Goal: Task Accomplishment & Management: Use online tool/utility

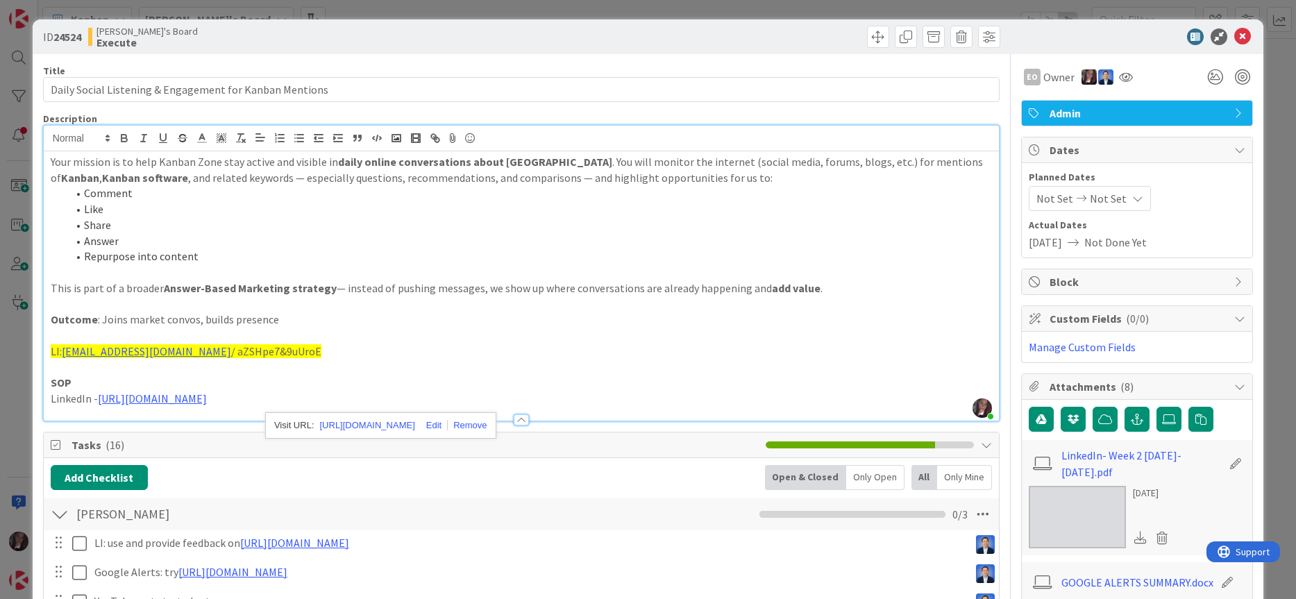
scroll to position [199, 0]
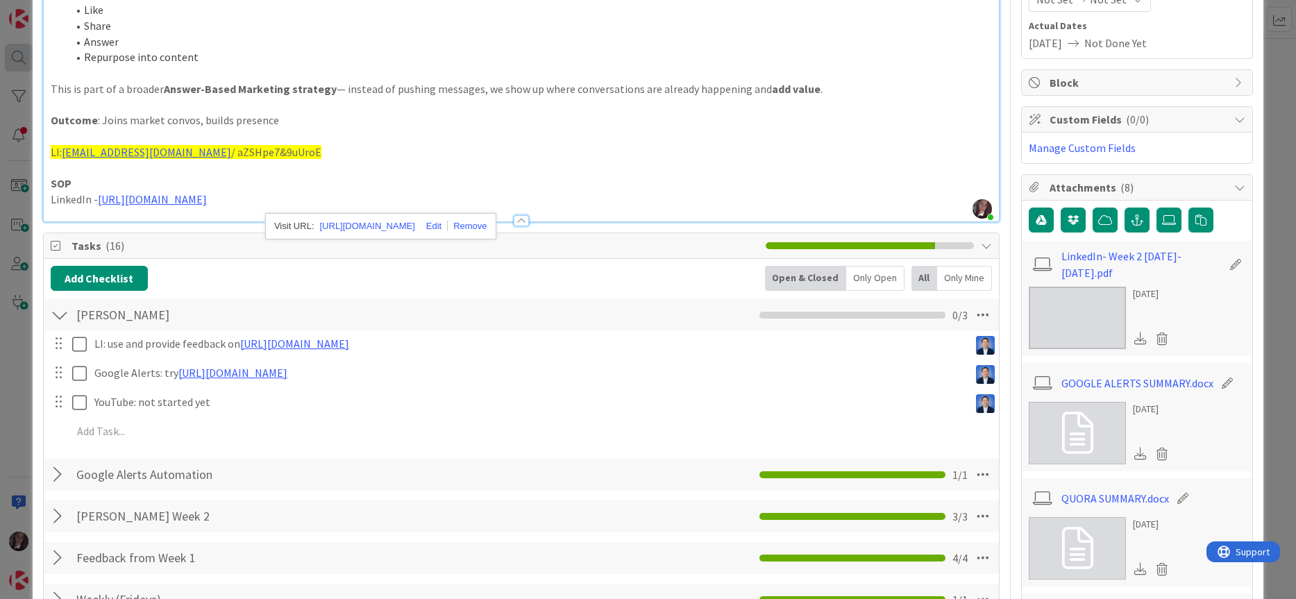
click at [10, 45] on div "ID 24524 [PERSON_NAME]'s Board Execute Title 55 / 128 Daily Social Listening & …" at bounding box center [648, 299] width 1296 height 599
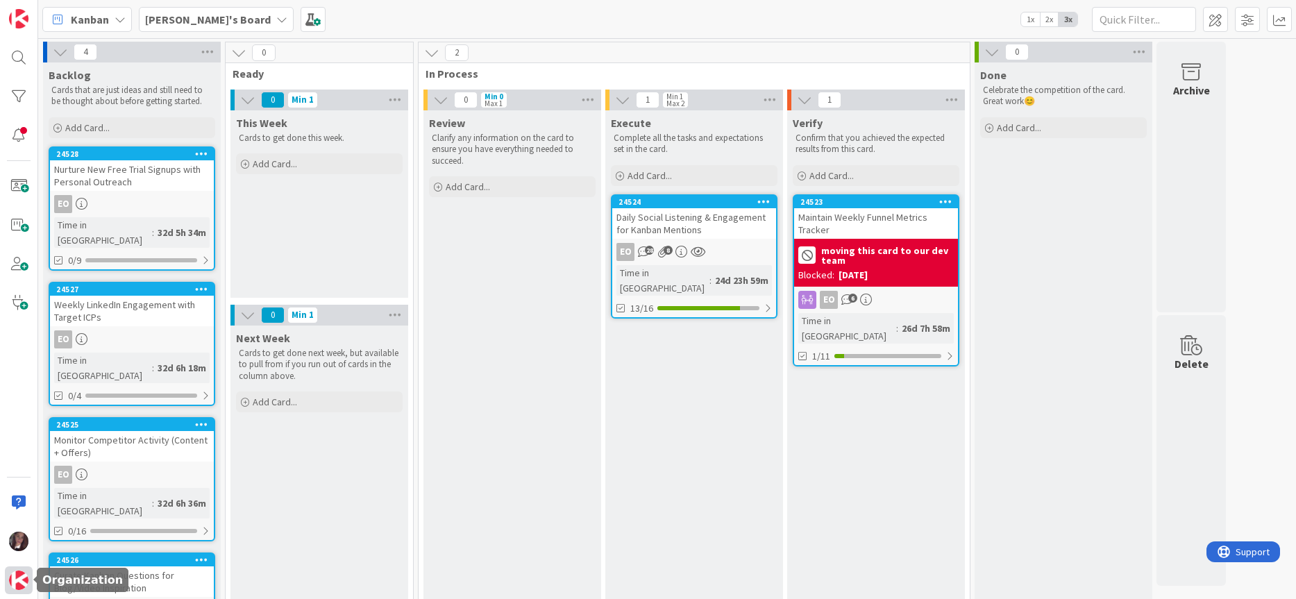
click at [19, 581] on img at bounding box center [18, 579] width 19 height 19
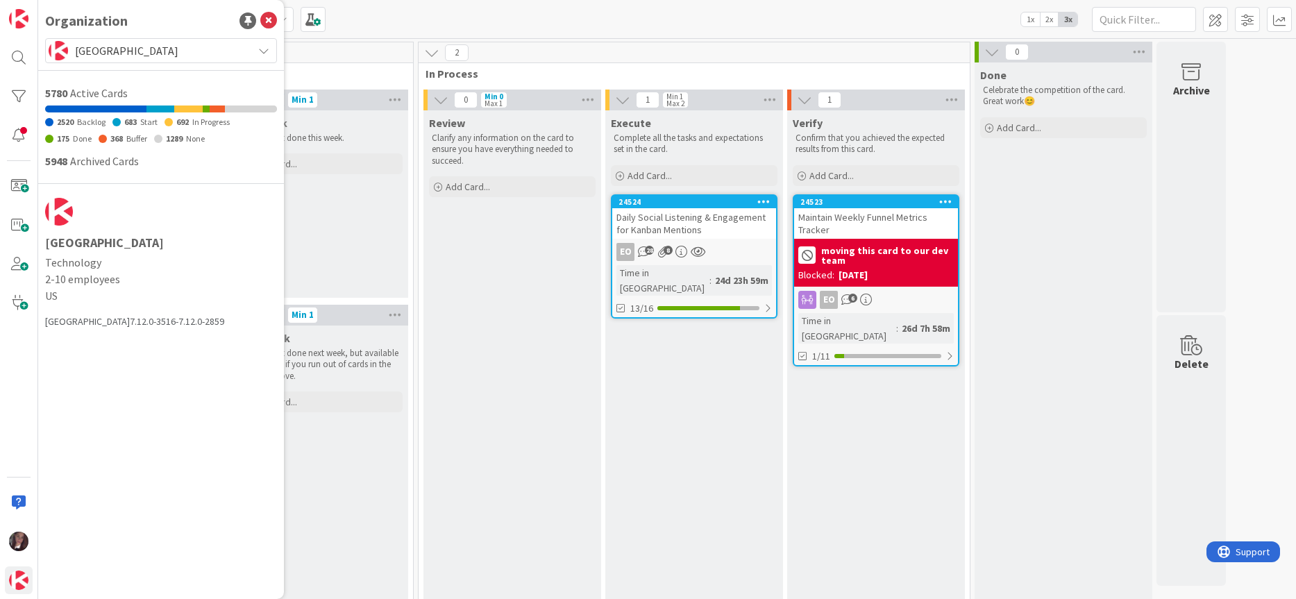
click at [162, 49] on span "[GEOGRAPHIC_DATA]" at bounding box center [160, 50] width 171 height 19
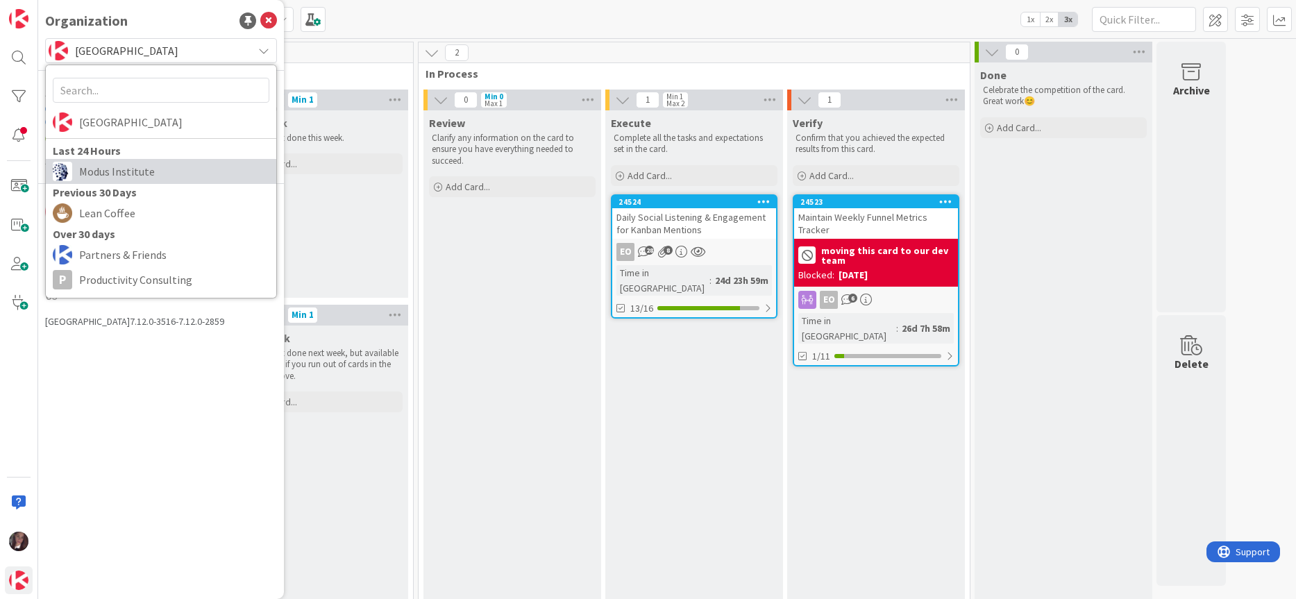
drag, startPoint x: 127, startPoint y: 169, endPoint x: 121, endPoint y: 164, distance: 7.4
click at [126, 169] on span "Modus Institute" at bounding box center [174, 171] width 190 height 21
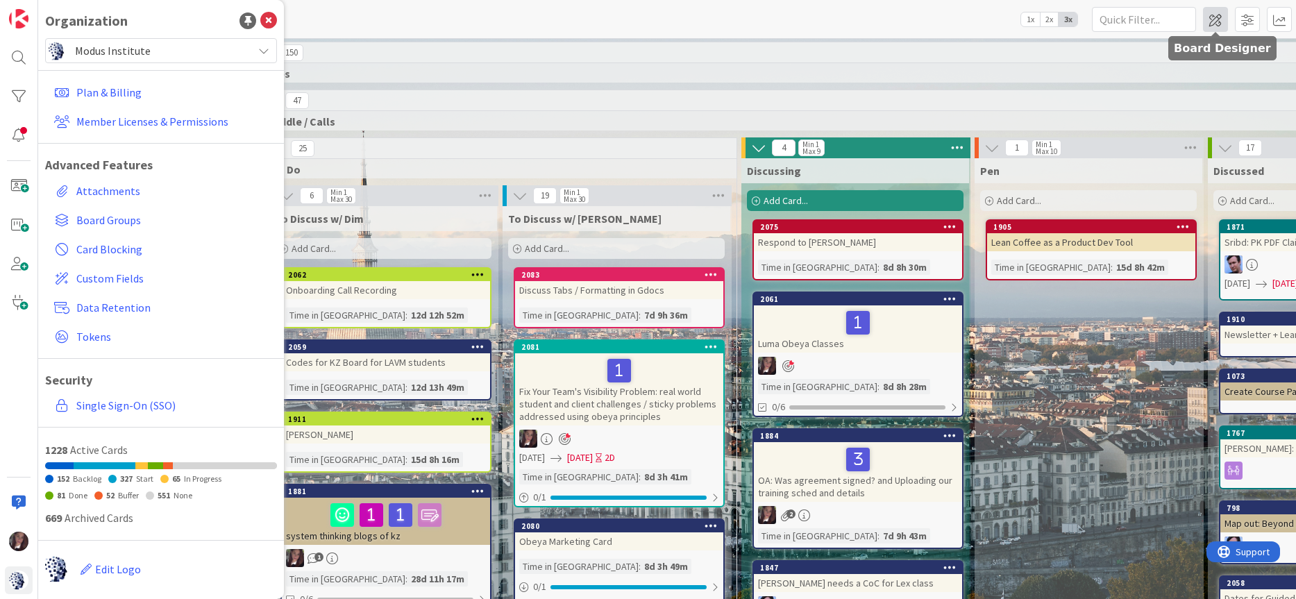
click at [1215, 21] on span at bounding box center [1215, 19] width 25 height 25
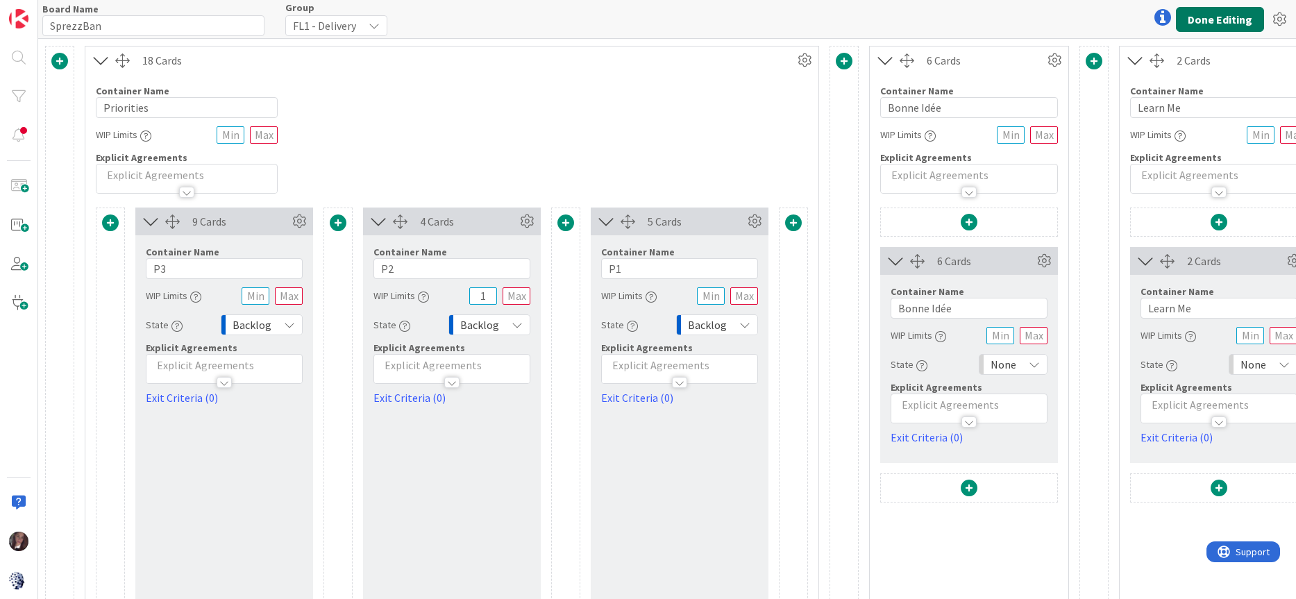
click at [1201, 20] on button "Done Editing" at bounding box center [1220, 19] width 88 height 25
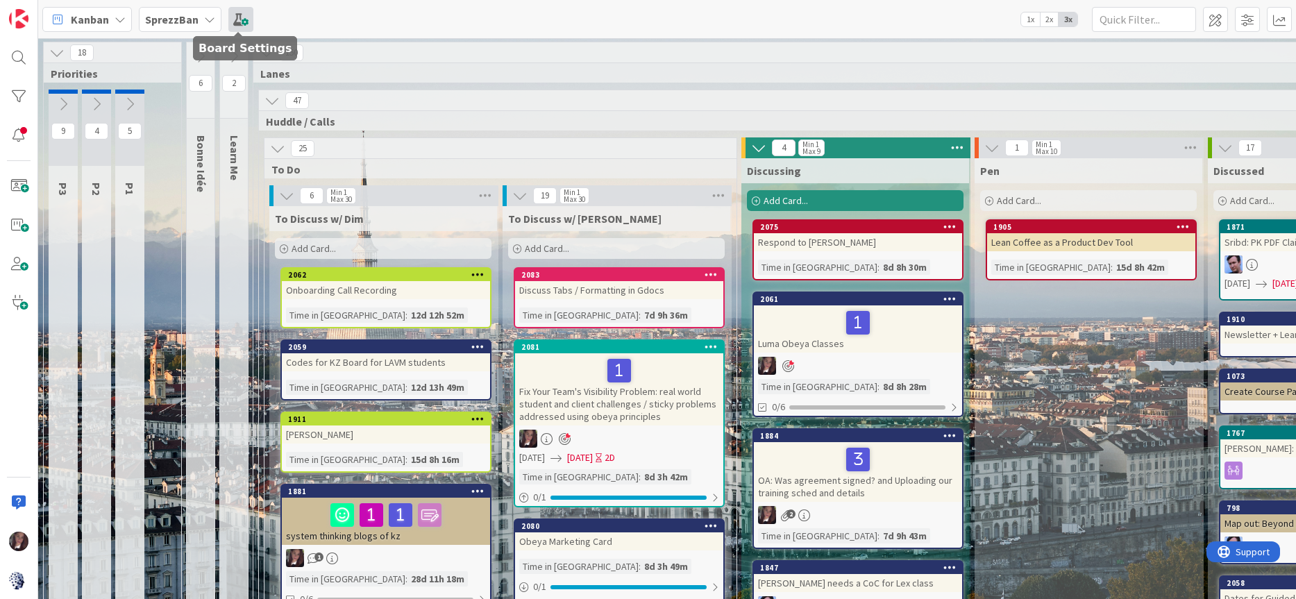
click at [238, 19] on span at bounding box center [240, 19] width 25 height 25
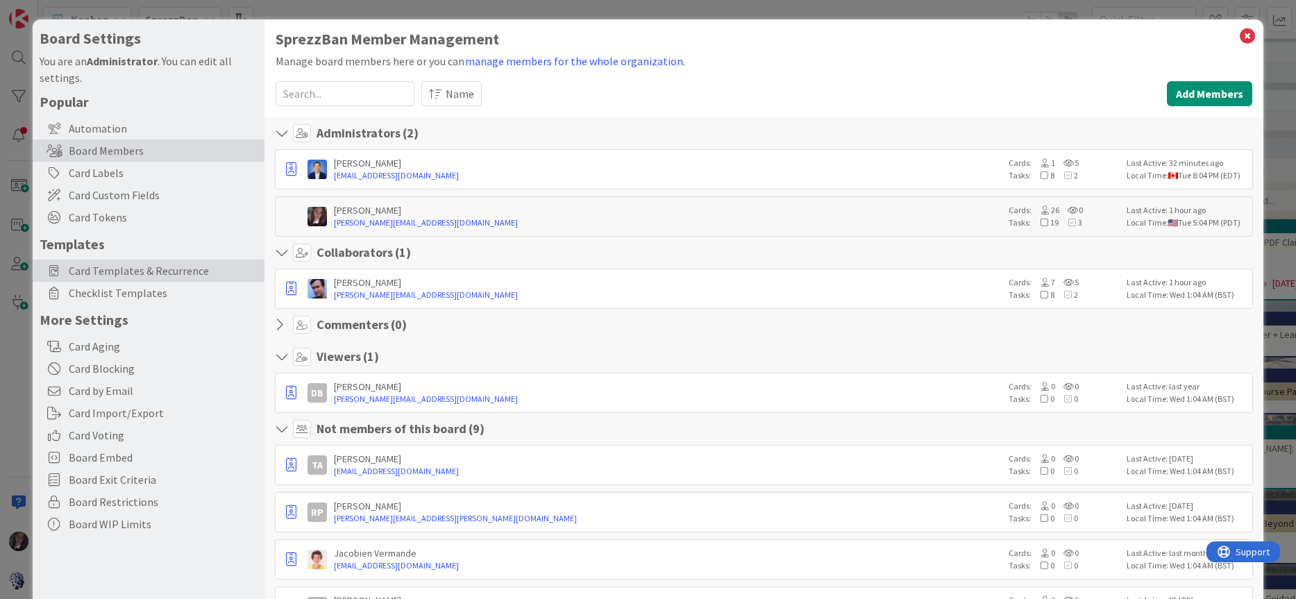
click at [129, 271] on span "Card Templates & Recurrence" at bounding box center [163, 270] width 189 height 17
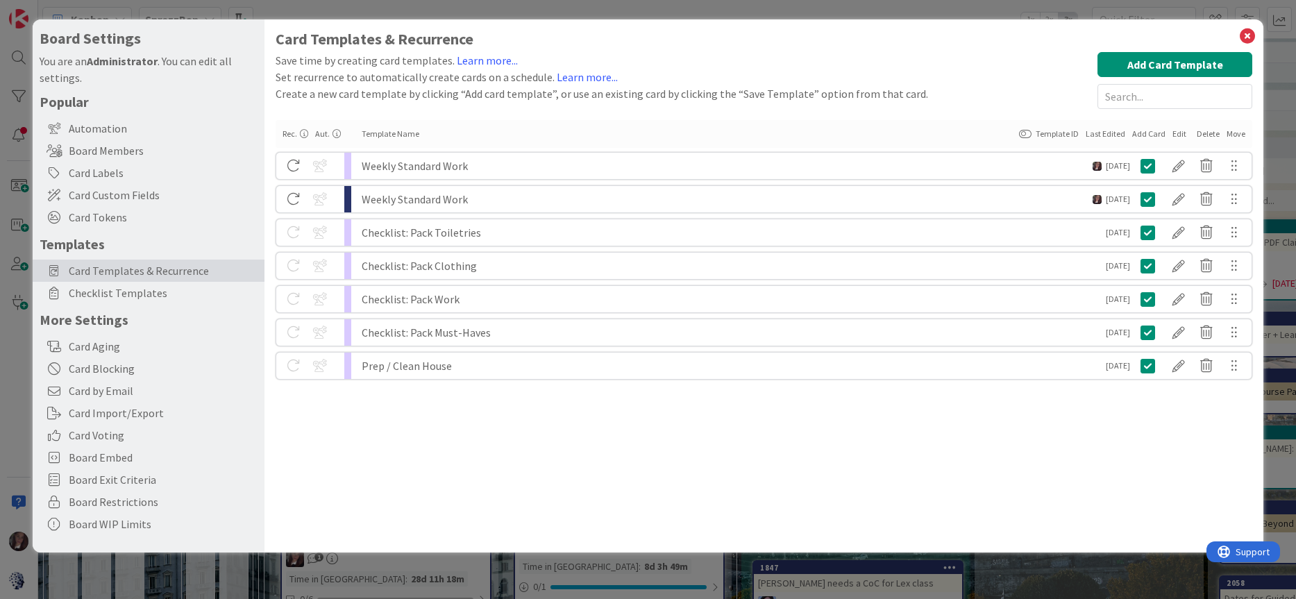
click at [409, 201] on div "Weekly Standard Work" at bounding box center [727, 199] width 731 height 26
click at [1175, 201] on div at bounding box center [1178, 199] width 28 height 24
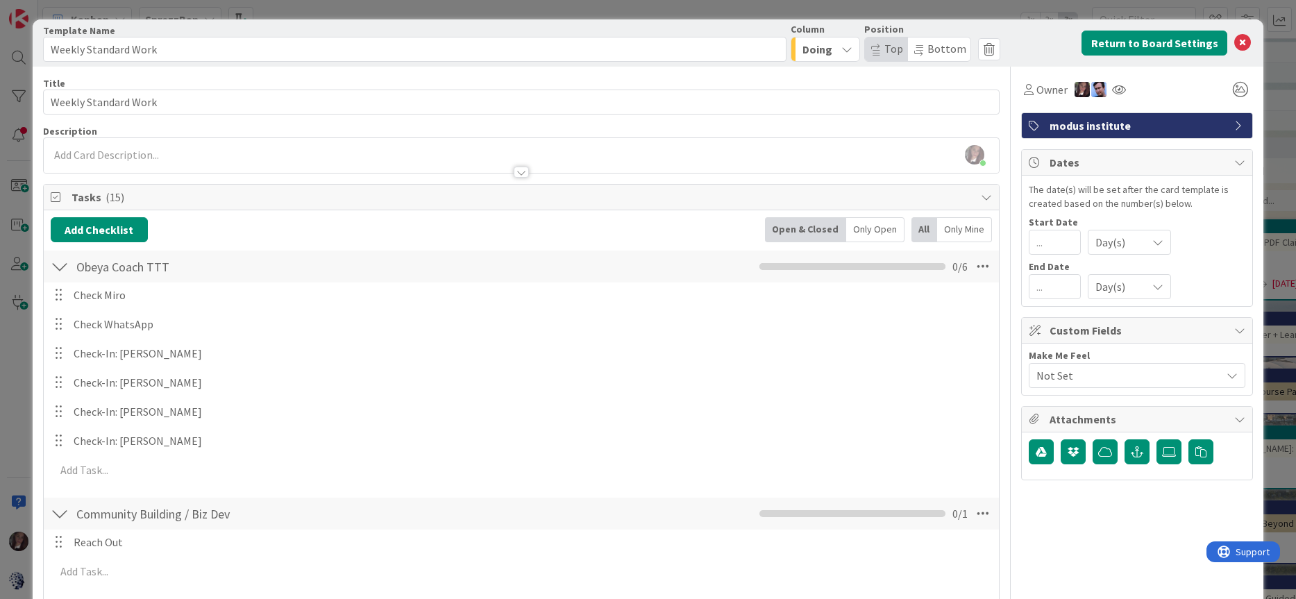
click at [58, 353] on div at bounding box center [59, 353] width 18 height 21
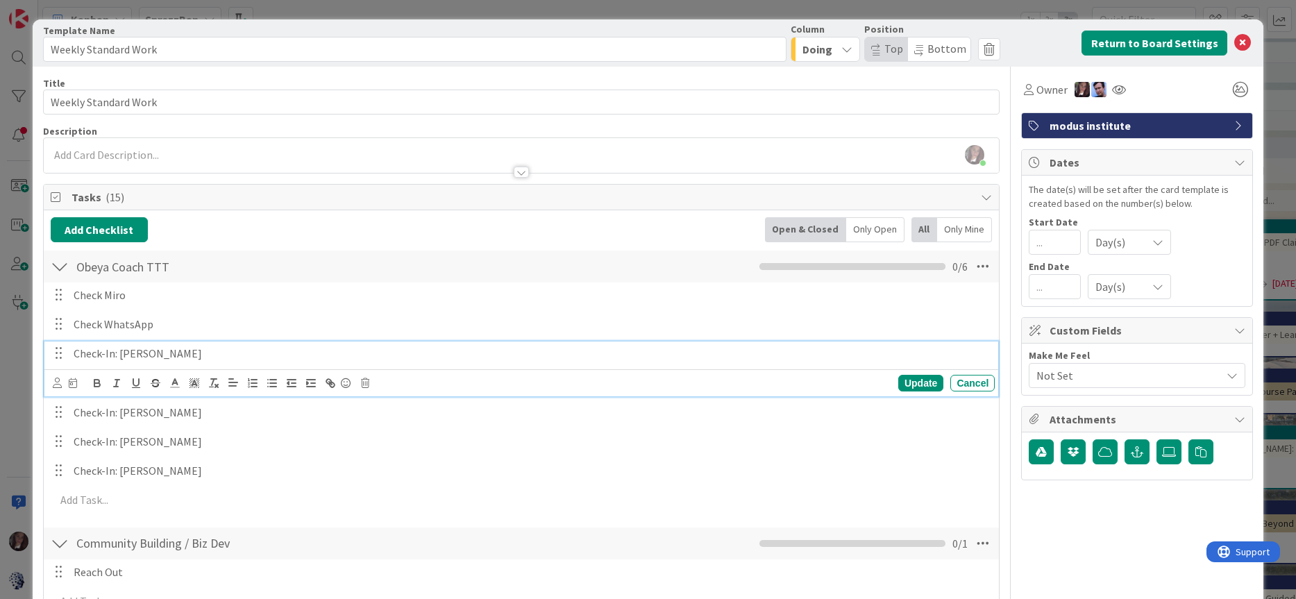
click at [106, 359] on p "Check-In: [PERSON_NAME]" at bounding box center [531, 354] width 915 height 16
click at [35, 328] on div "Card Template Template Name 20 / 128 Weekly Standard Work Column Doing Position…" at bounding box center [648, 594] width 1231 height 1151
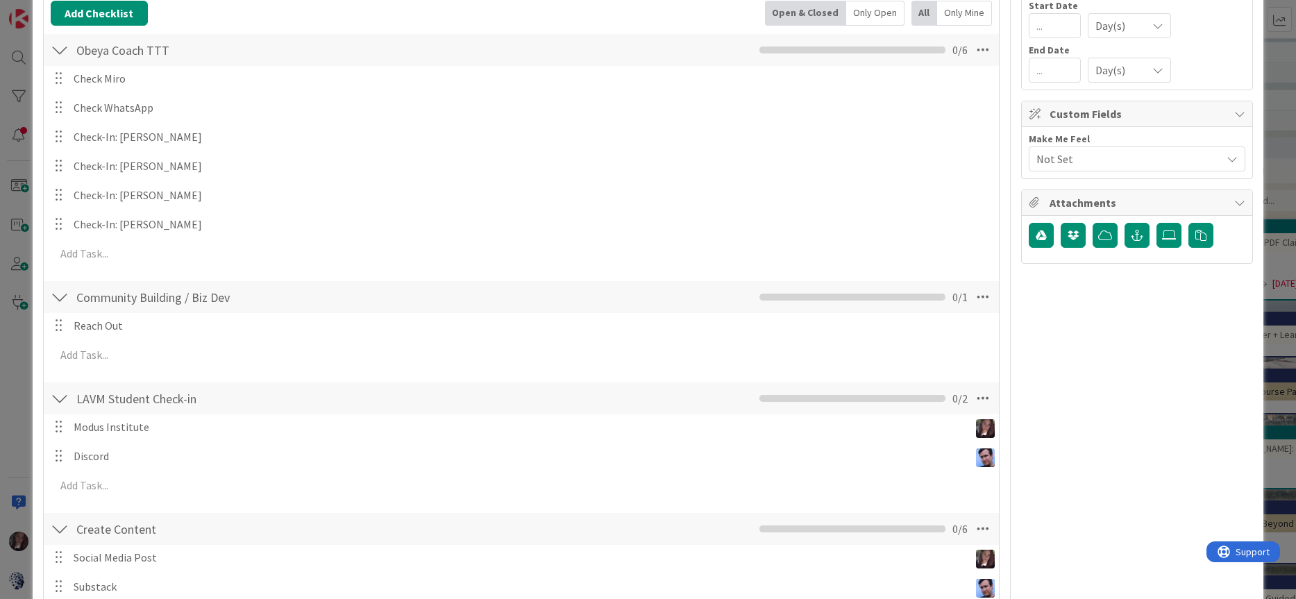
scroll to position [211, 0]
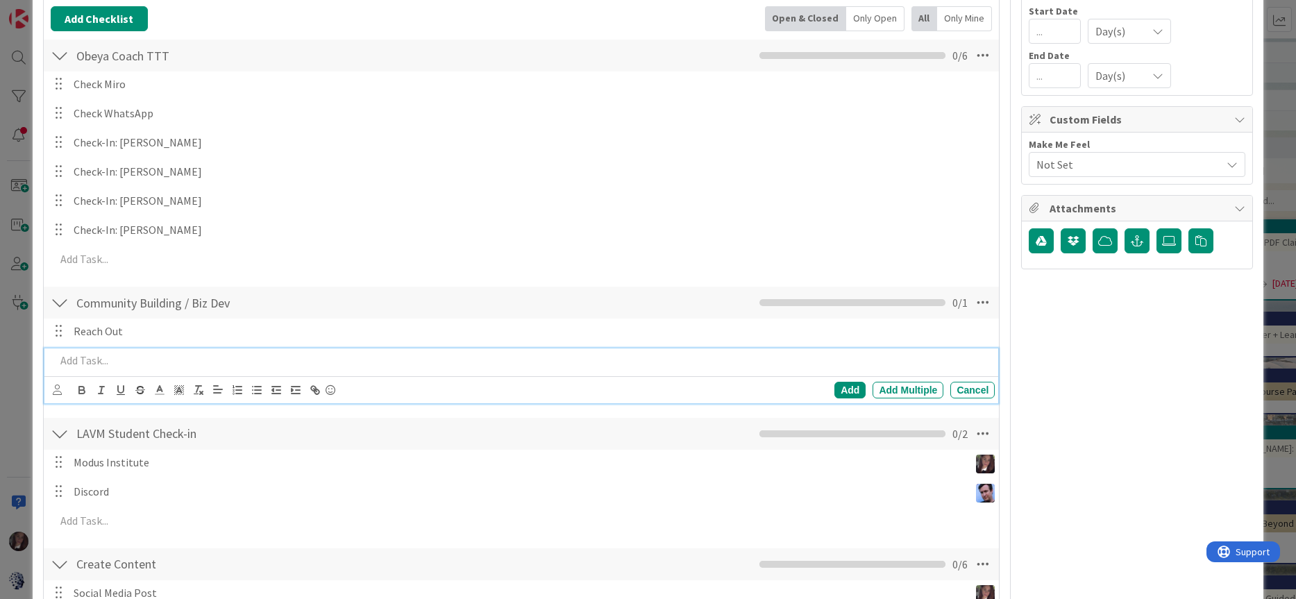
click at [102, 359] on p at bounding box center [523, 361] width 934 height 16
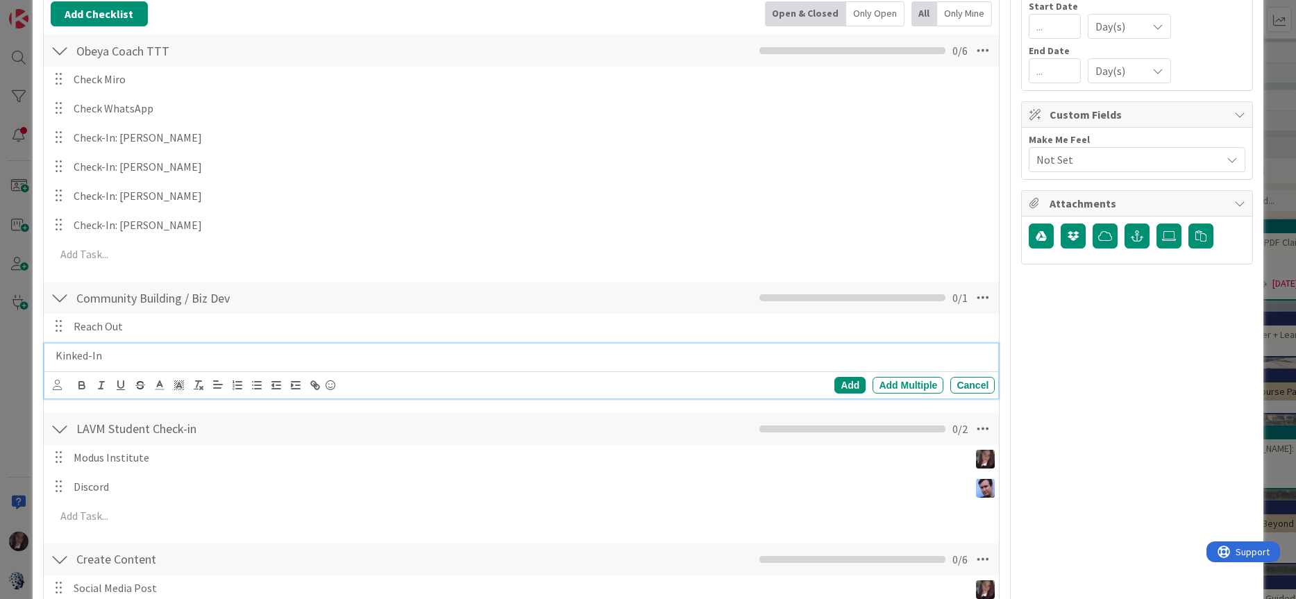
click at [60, 358] on p "Kinked-In" at bounding box center [523, 356] width 934 height 16
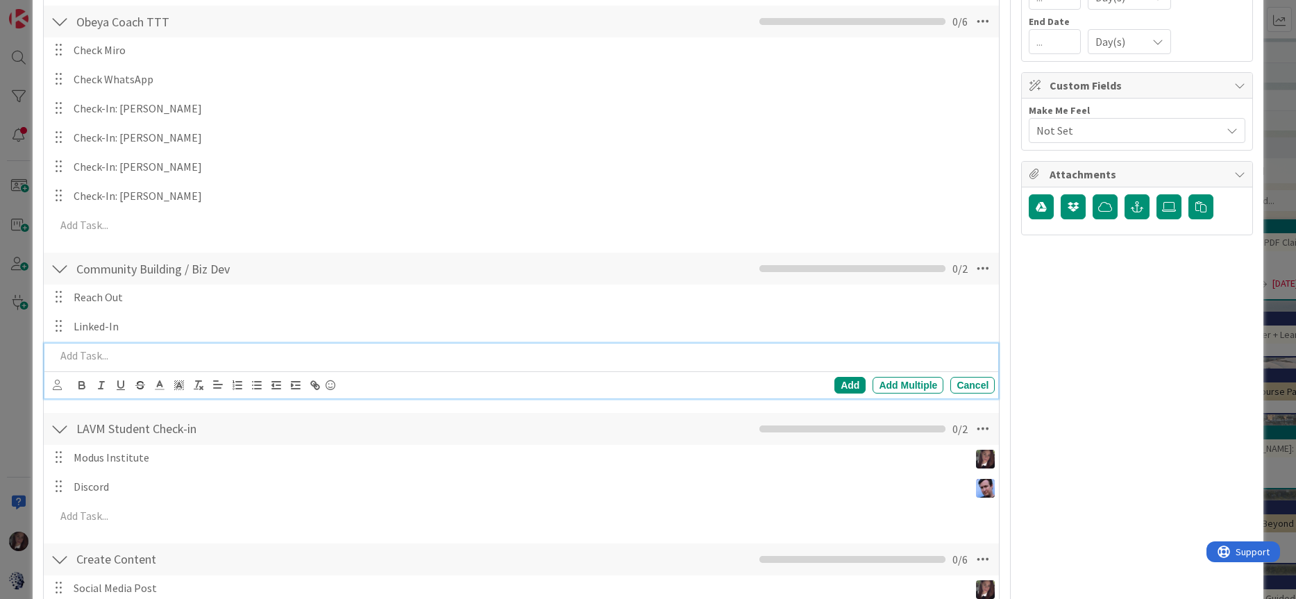
click at [65, 353] on p at bounding box center [523, 356] width 934 height 16
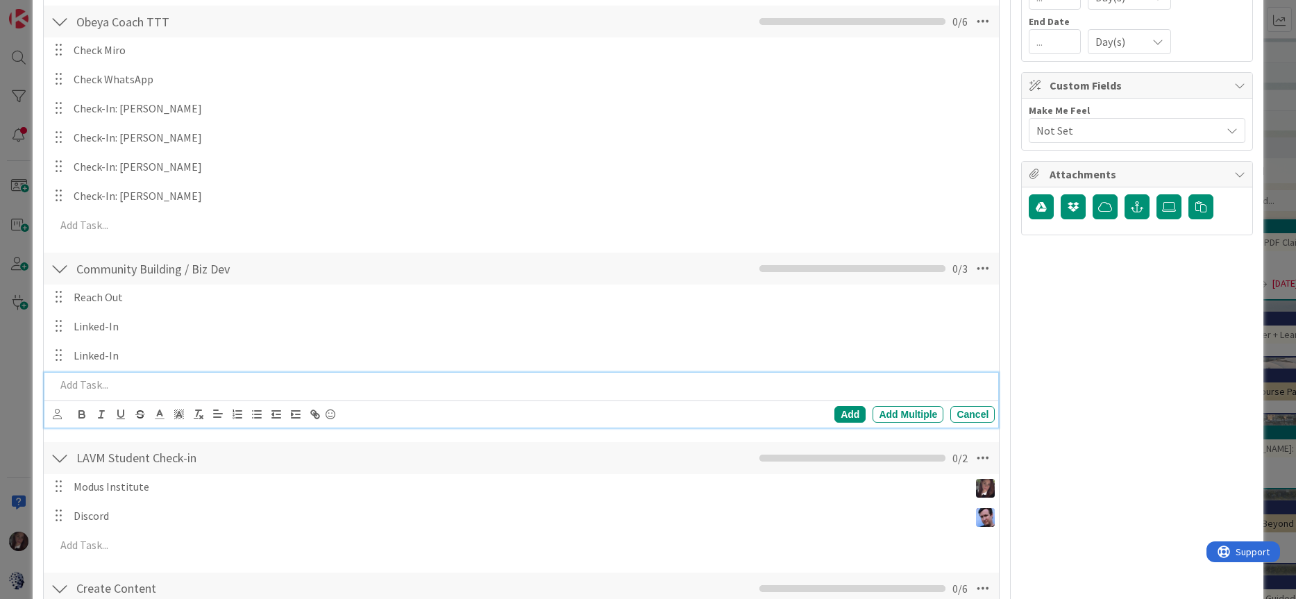
scroll to position [274, 0]
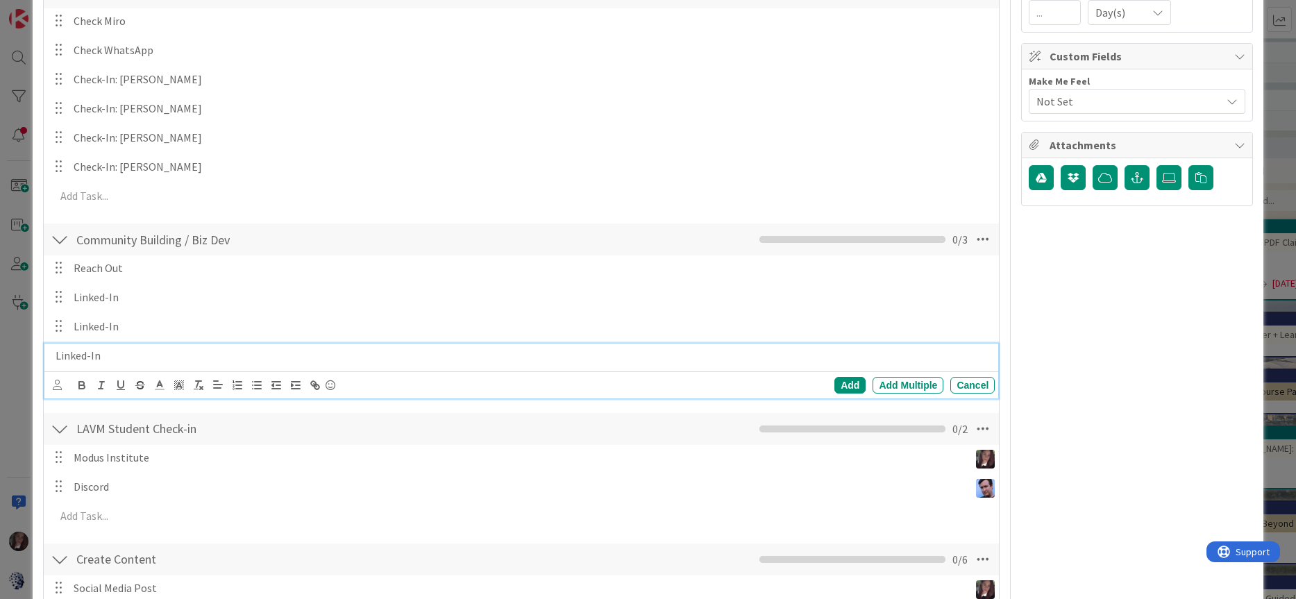
click at [56, 357] on p "Linked-In" at bounding box center [523, 356] width 934 height 16
click at [217, 355] on p "Post / Comment on Linked-In" at bounding box center [523, 356] width 934 height 16
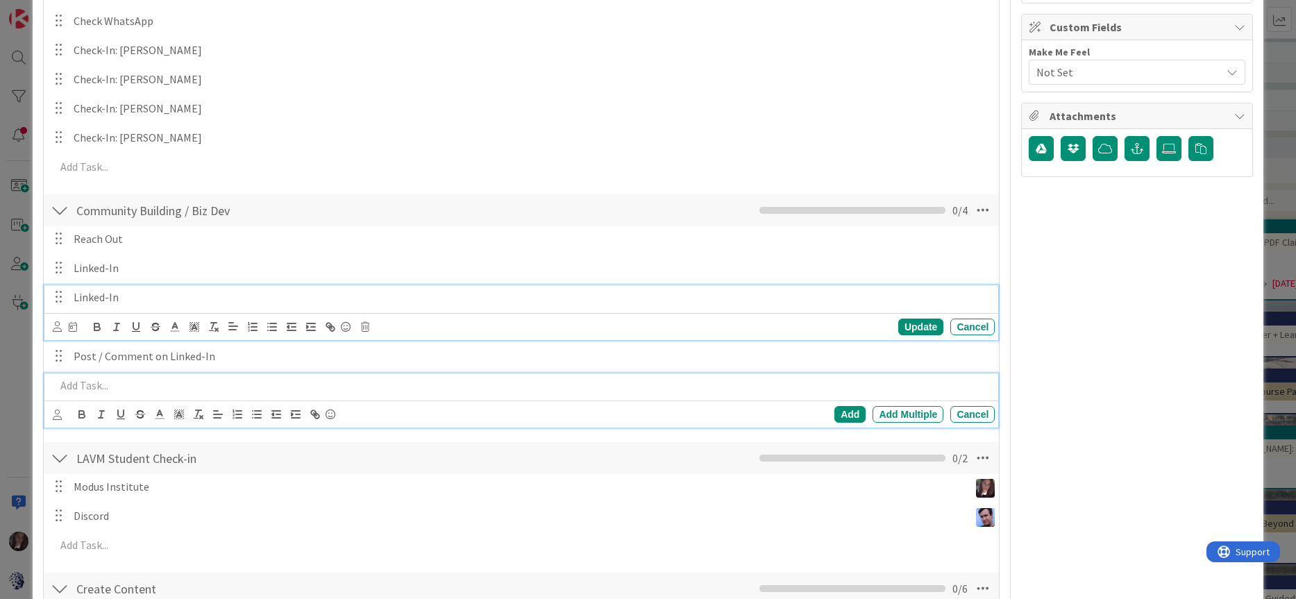
scroll to position [333, 0]
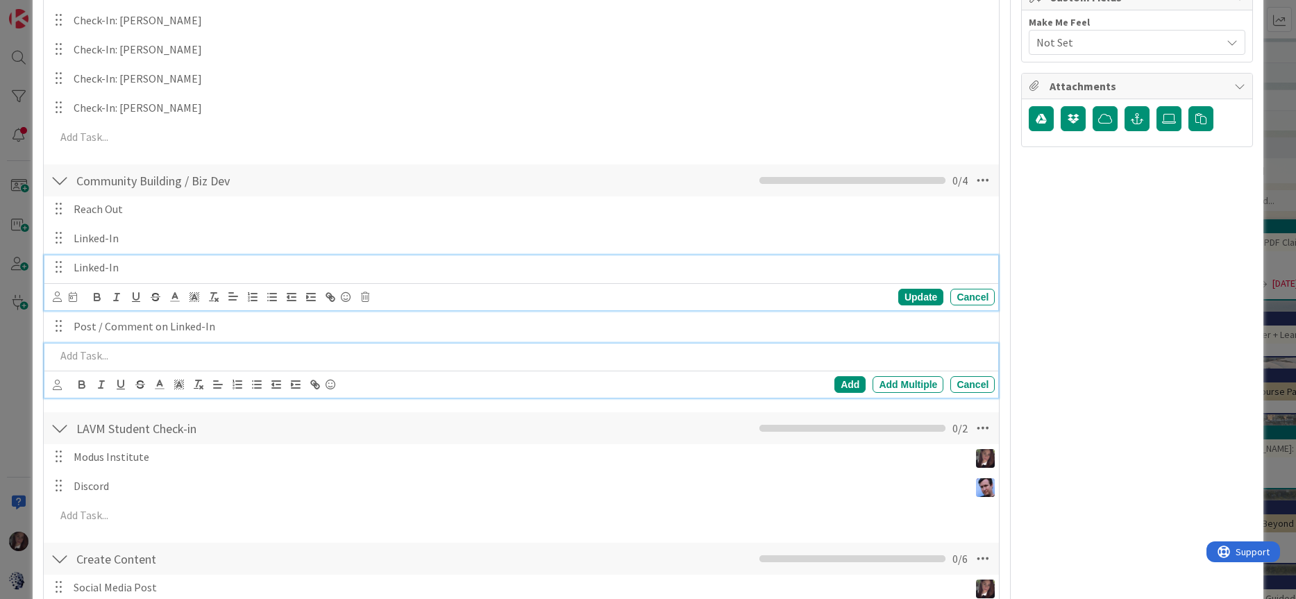
click at [74, 298] on div "Linked-In Update Cancel" at bounding box center [521, 282] width 954 height 55
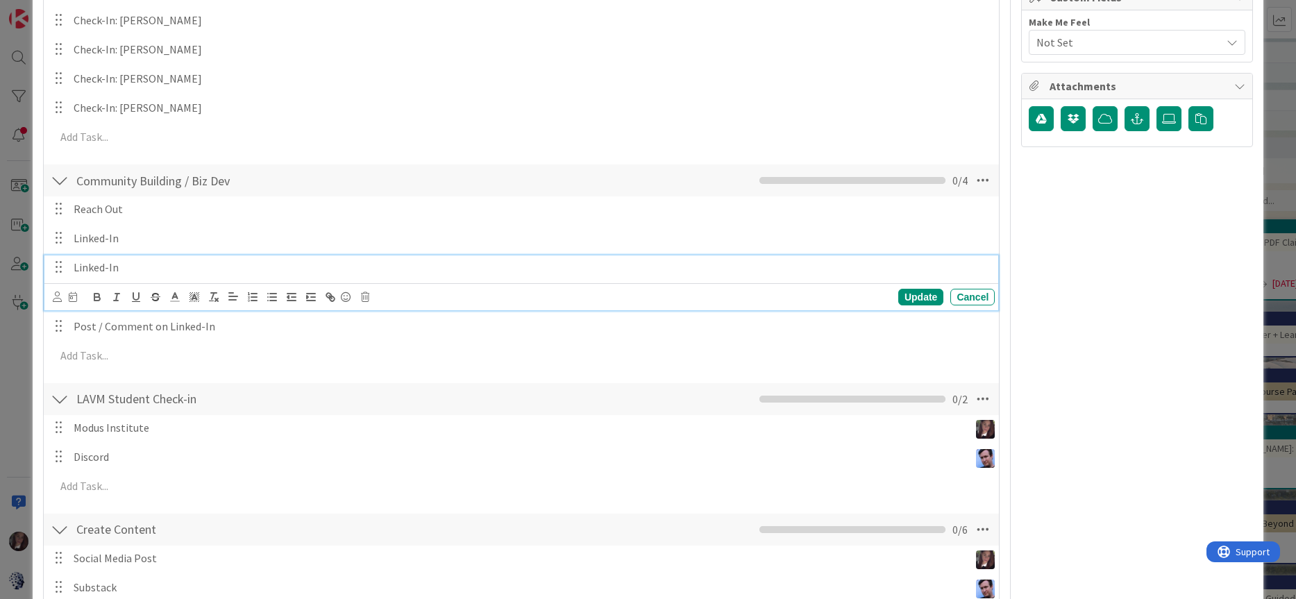
click at [72, 265] on div "Linked-In" at bounding box center [531, 267] width 926 height 24
click at [113, 269] on p "Post / Cpmment on Linked-In" at bounding box center [531, 268] width 915 height 16
click at [237, 269] on p "Post / Comment on Linked-In" at bounding box center [531, 268] width 915 height 16
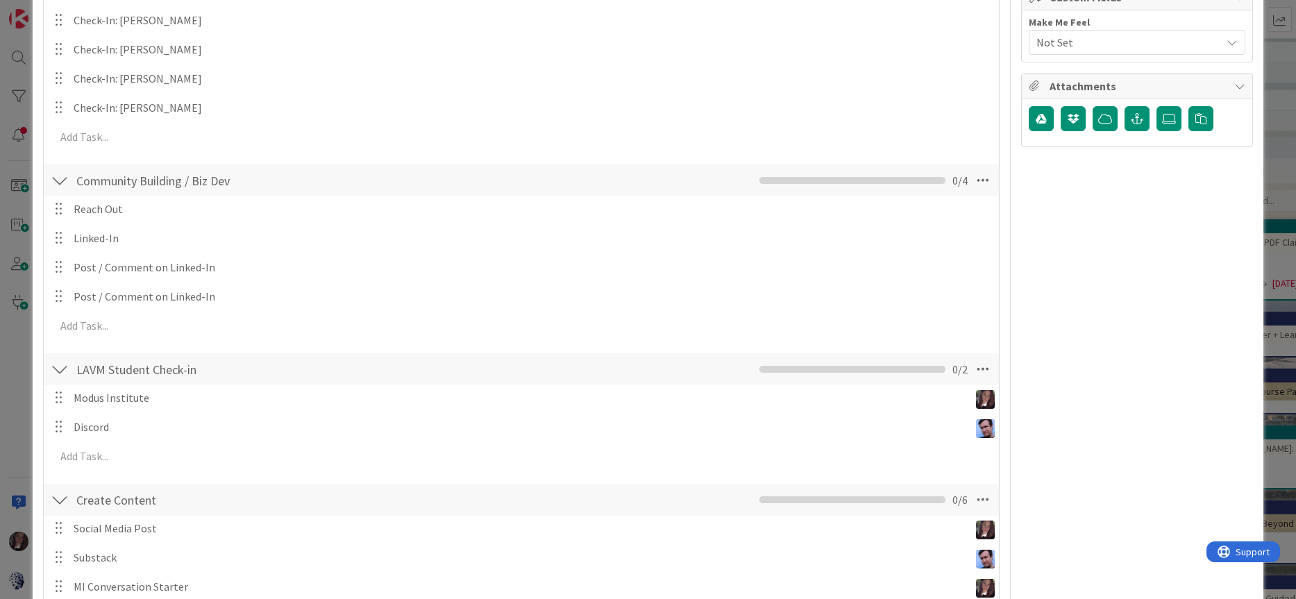
scroll to position [330, 0]
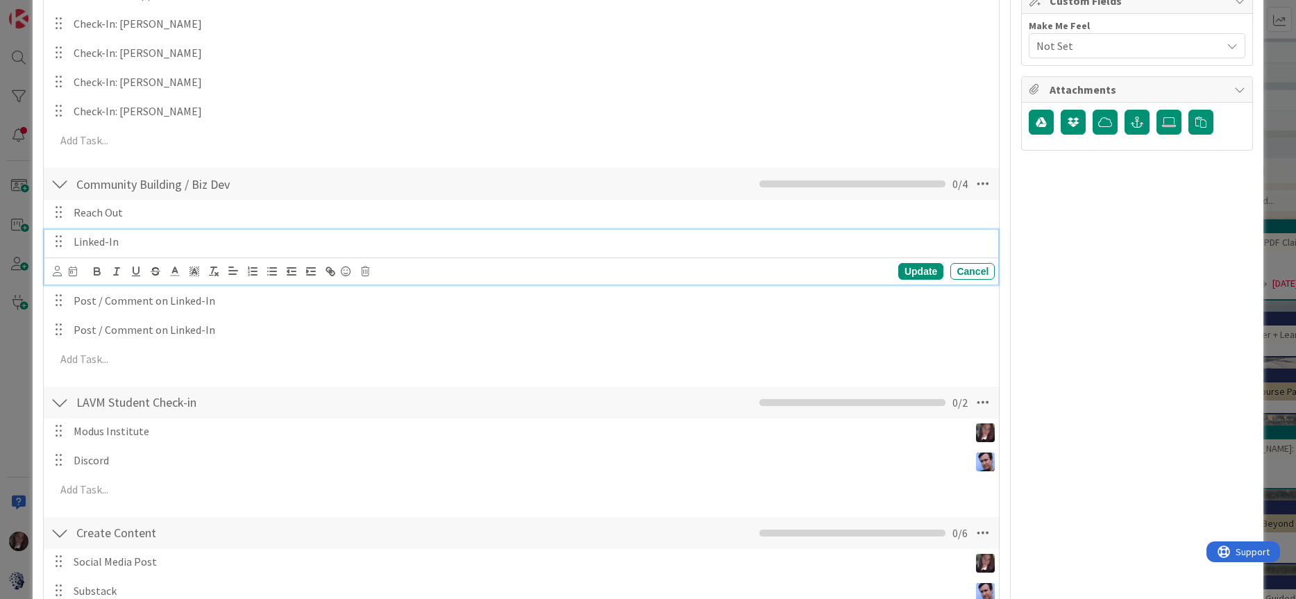
click at [74, 243] on p "Linked-In" at bounding box center [531, 242] width 915 height 16
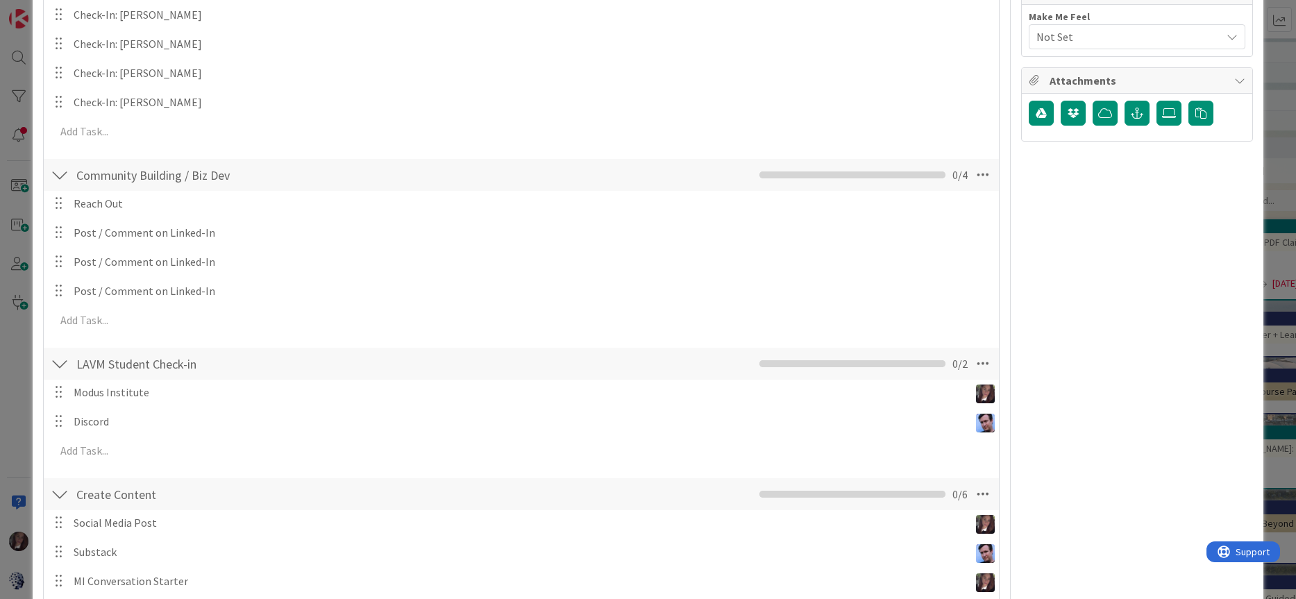
scroll to position [337, 0]
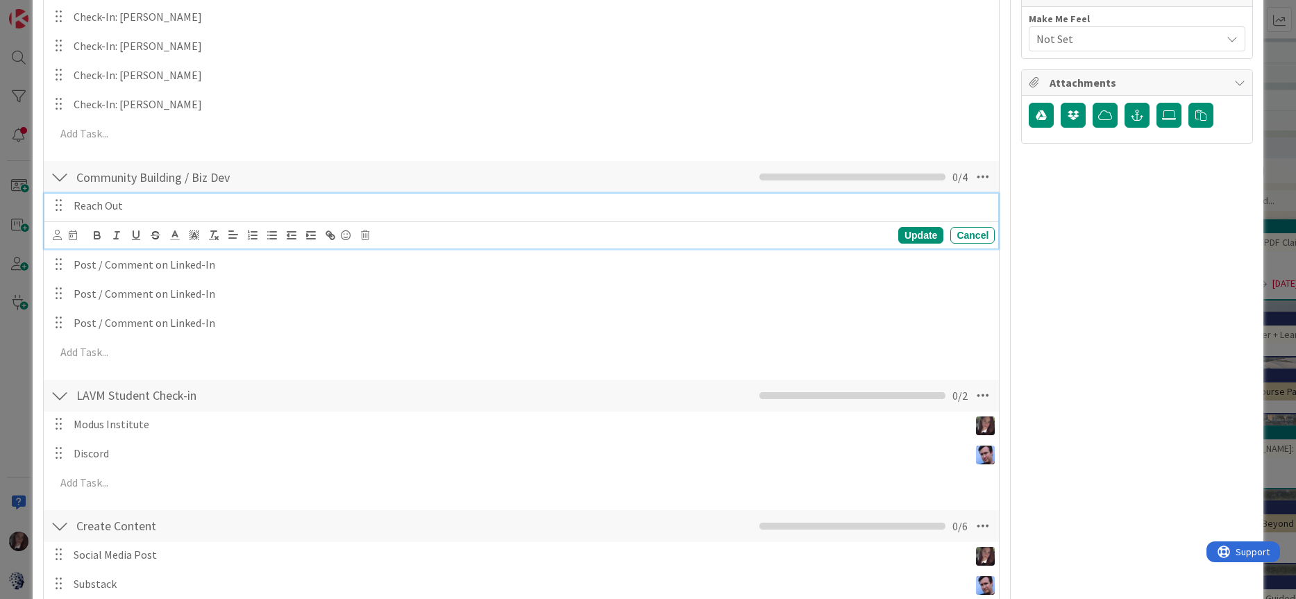
click at [152, 207] on p "Reach Out" at bounding box center [531, 206] width 915 height 16
drag, startPoint x: 151, startPoint y: 206, endPoint x: 133, endPoint y: 187, distance: 26.5
click at [139, 191] on div "Community Building / Biz Dev Checklist Name 28 / 64 Community Building / Biz De…" at bounding box center [522, 266] width 956 height 212
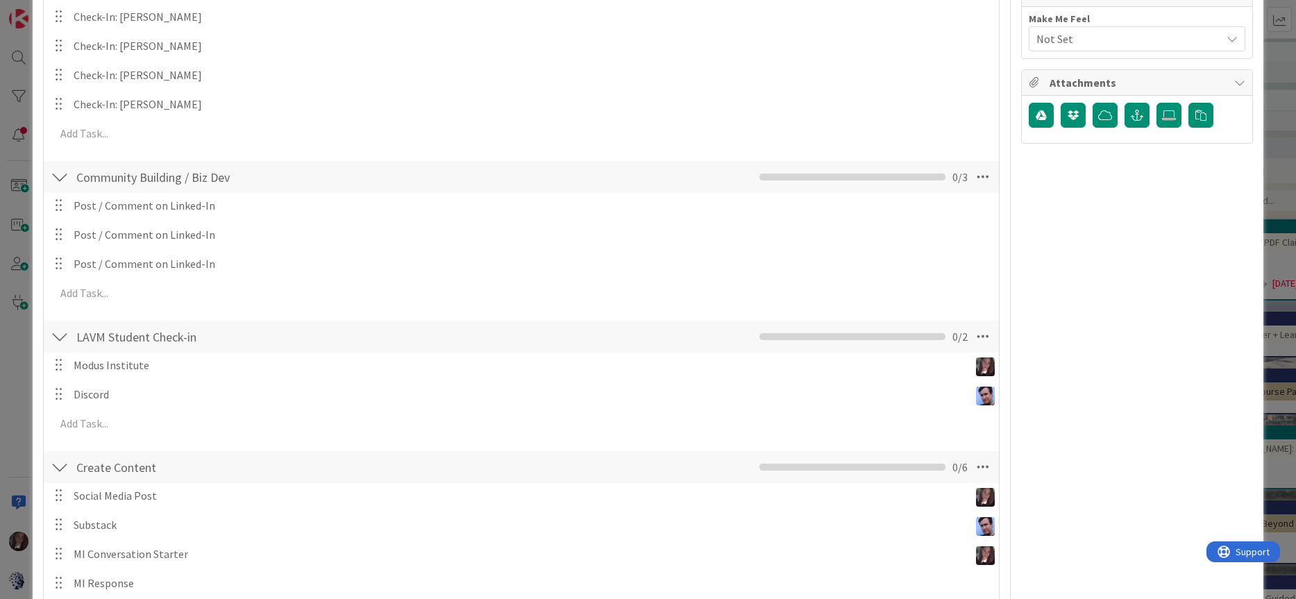
scroll to position [0, 0]
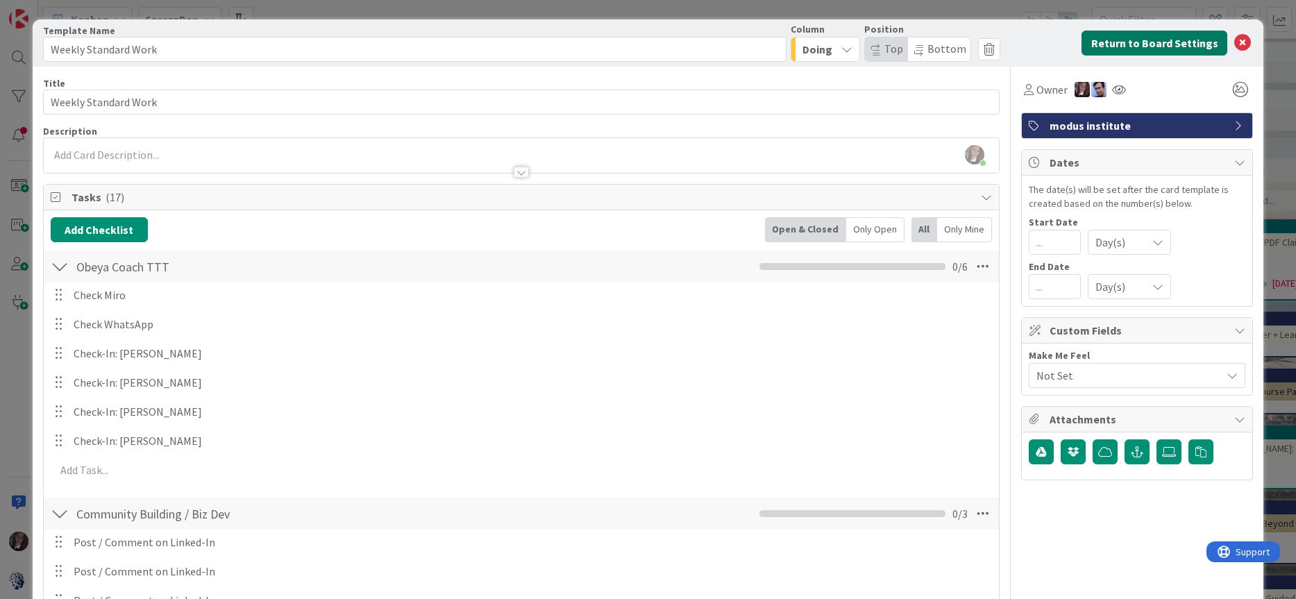
click at [1189, 47] on button "Return to Board Settings" at bounding box center [1154, 43] width 146 height 25
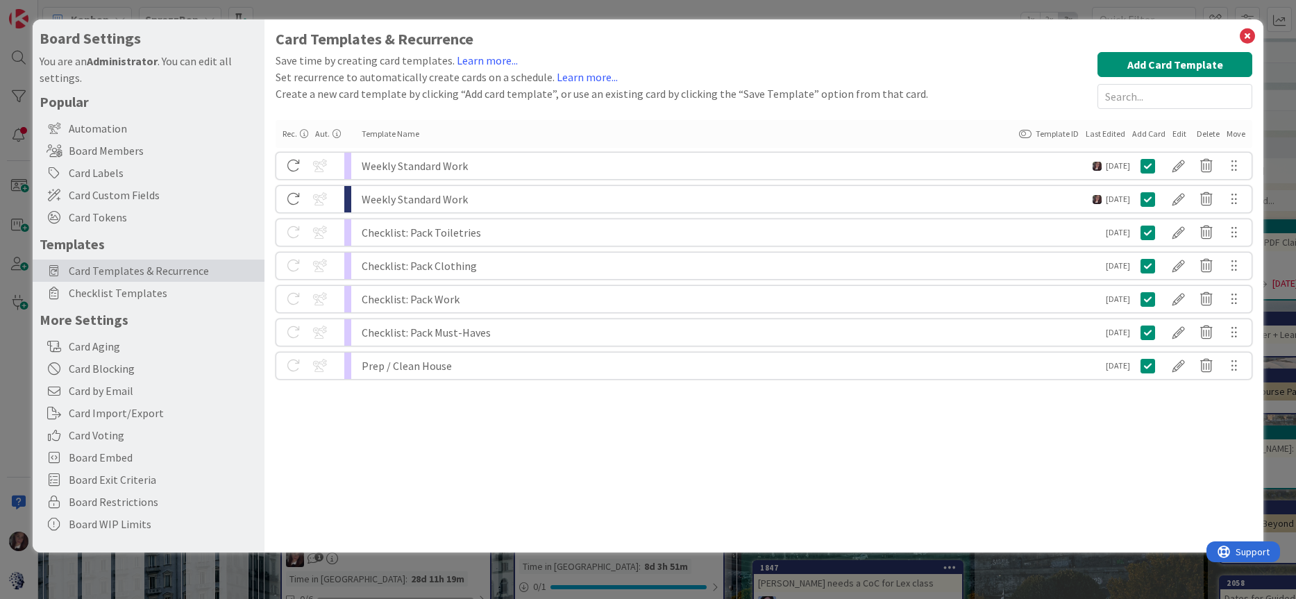
click at [419, 204] on div "Weekly Standard Work" at bounding box center [727, 199] width 731 height 26
click at [377, 198] on div "Weekly Standard Work" at bounding box center [727, 199] width 731 height 26
click at [1246, 33] on icon at bounding box center [1247, 35] width 18 height 19
